Goal: Transaction & Acquisition: Purchase product/service

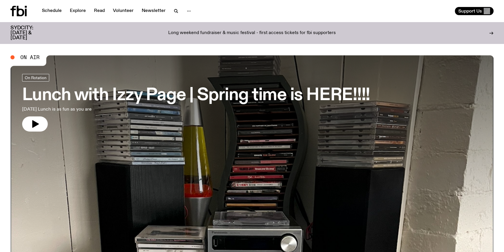
click at [201, 33] on div "Long weekend fundraiser & music festival - first access tickets for fbi support…" at bounding box center [251, 33] width 399 height 15
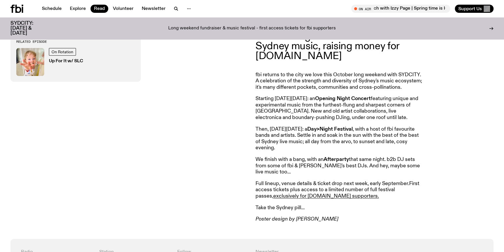
scroll to position [268, 0]
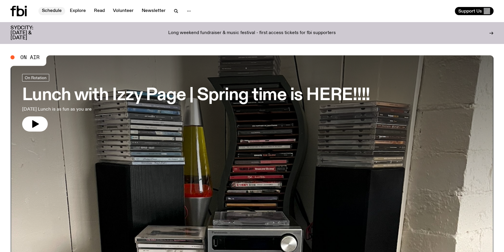
click at [49, 6] on div "Schedule Explore Read Volunteer Newsletter" at bounding box center [129, 11] width 239 height 10
click at [45, 4] on div "Schedule Explore Read Volunteer Newsletter Support Us" at bounding box center [252, 11] width 504 height 22
click at [47, 8] on link "Schedule" at bounding box center [51, 11] width 27 height 8
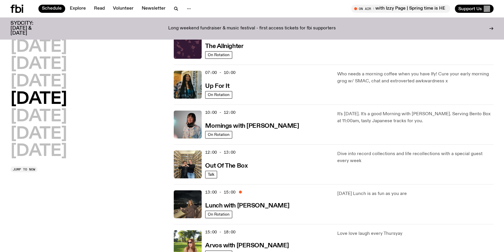
scroll to position [77, 0]
